Goal: Submit feedback/report problem: Submit feedback/report problem

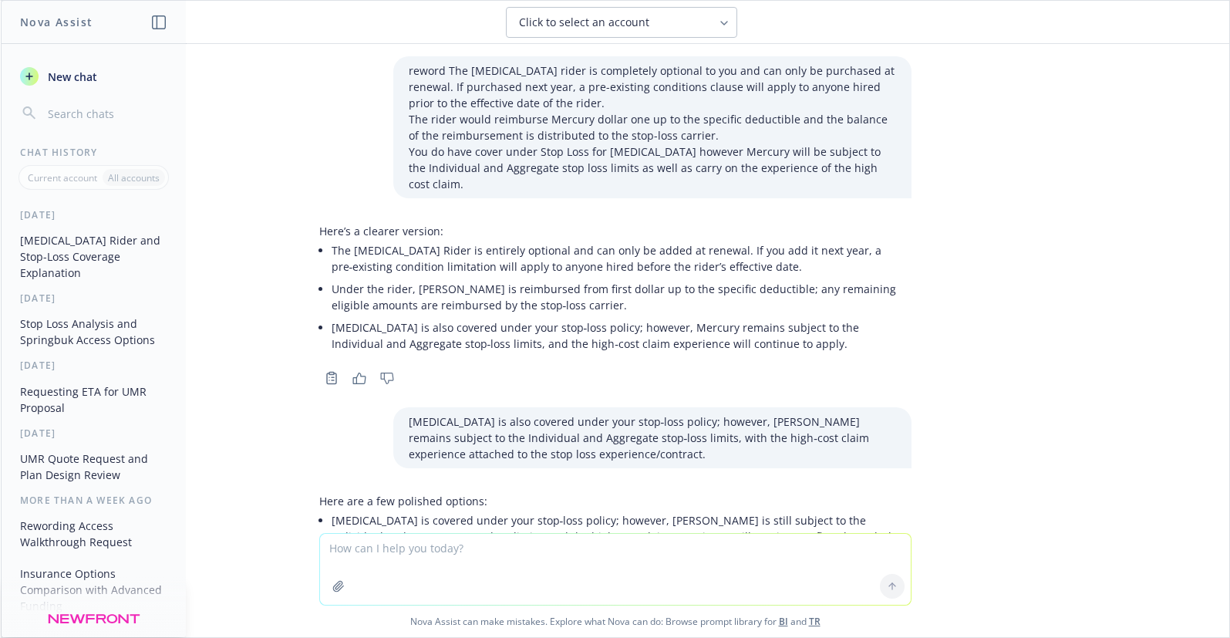
click at [354, 557] on textarea at bounding box center [615, 569] width 591 height 71
paste textarea "We found some inconsistencies within some of the services/pricing and are worki…"
type textarea "We found some inconsistencies within some of the services/pricing and are worki…"
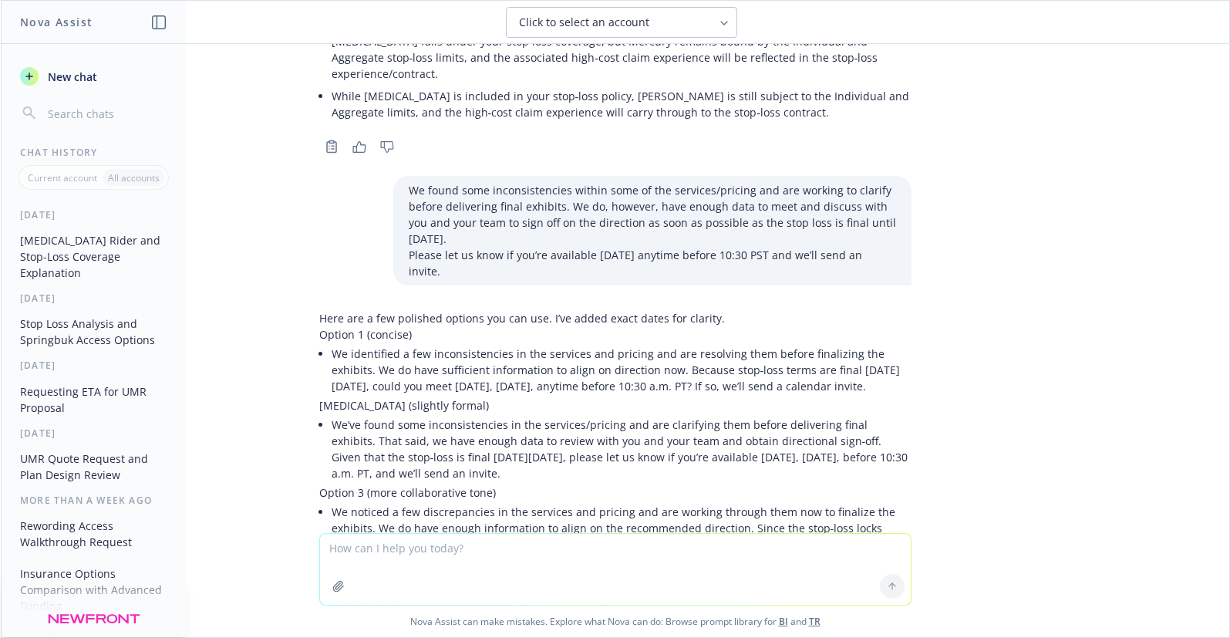
scroll to position [643, 0]
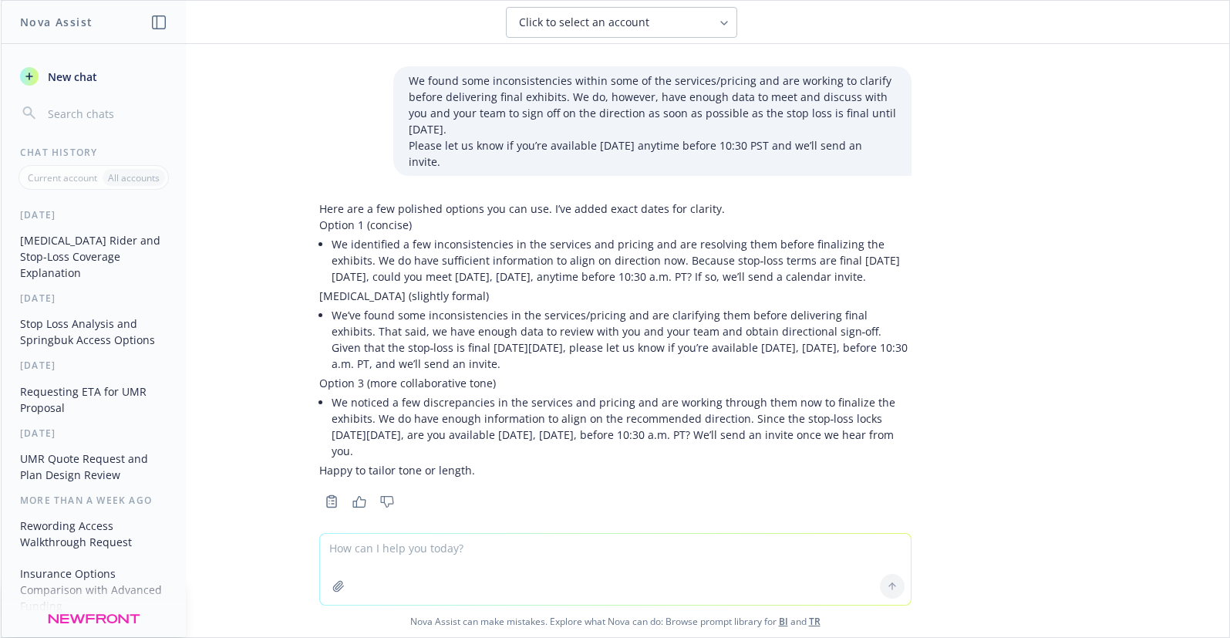
drag, startPoint x: 322, startPoint y: 385, endPoint x: 534, endPoint y: 434, distance: 217.0
click at [534, 434] on li "We noticed a few discrepancies in the services and pricing and are working thro…" at bounding box center [622, 426] width 580 height 71
copy li "We noticed a few discrepancies in the services and pricing and are working thro…"
drag, startPoint x: 958, startPoint y: 152, endPoint x: 1013, endPoint y: 167, distance: 56.9
click at [958, 152] on div "reword The [MEDICAL_DATA] rider is completely optional to you and can only be p…" at bounding box center [615, 288] width 1228 height 489
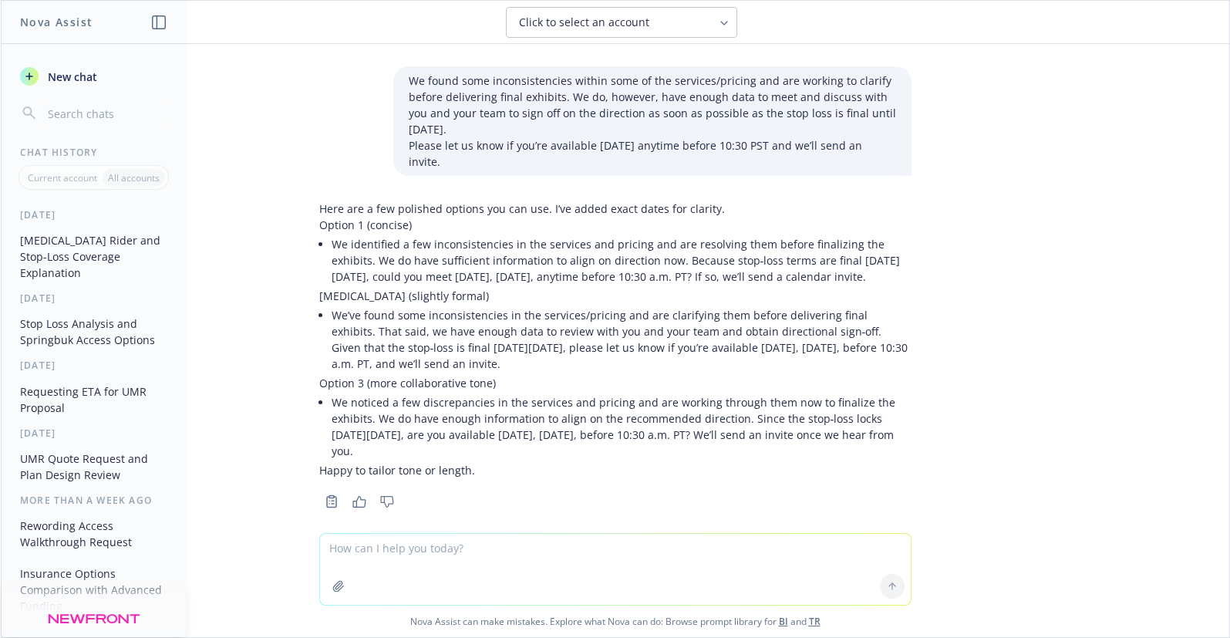
drag, startPoint x: 323, startPoint y: 302, endPoint x: 591, endPoint y: 347, distance: 272.0
click at [591, 347] on li "We’ve found some inconsistencies in the services/pricing and are clarifying the…" at bounding box center [622, 339] width 580 height 71
copy li "We’ve found some inconsistencies in the services/pricing and are clarifying the…"
click at [1066, 305] on div "reword The [MEDICAL_DATA] rider is completely optional to you and can only be p…" at bounding box center [615, 288] width 1228 height 489
